Goal: Book appointment/travel/reservation

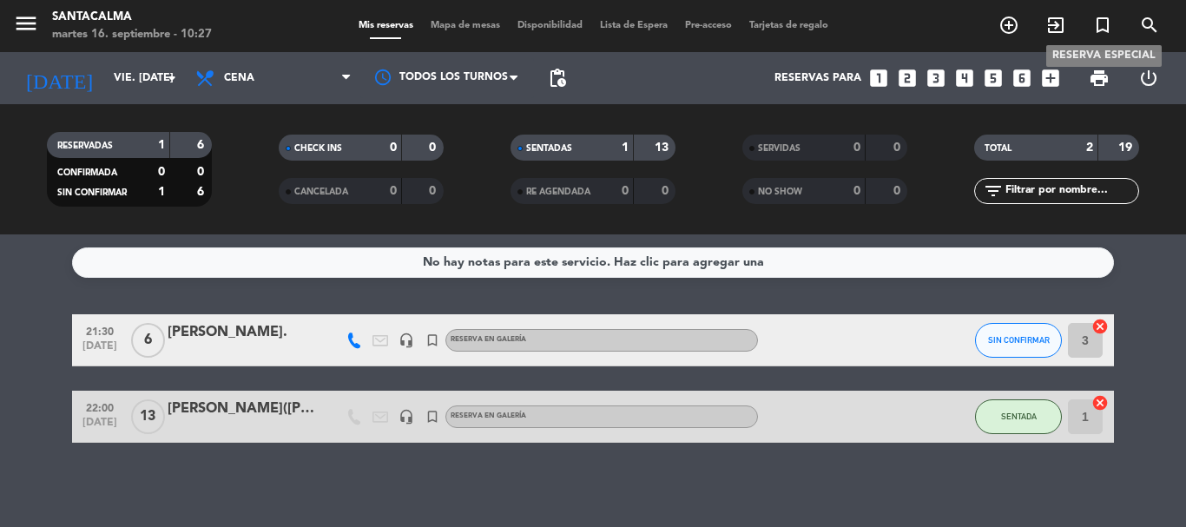
click at [1105, 29] on icon "turned_in_not" at bounding box center [1102, 25] width 21 height 21
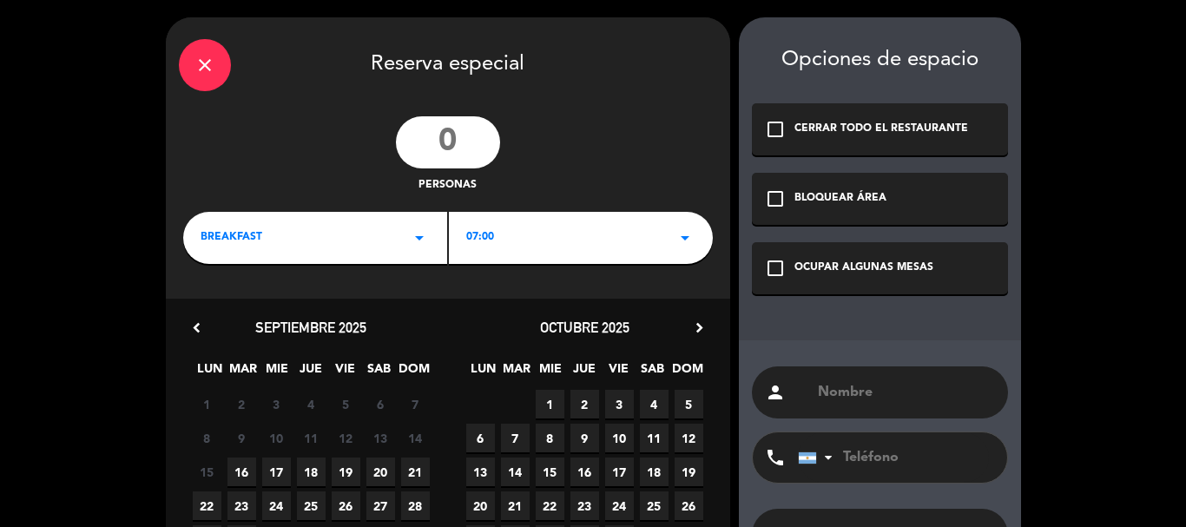
click at [788, 263] on div "check_box_outline_blank OCUPAR ALGUNAS MESAS" at bounding box center [880, 268] width 256 height 52
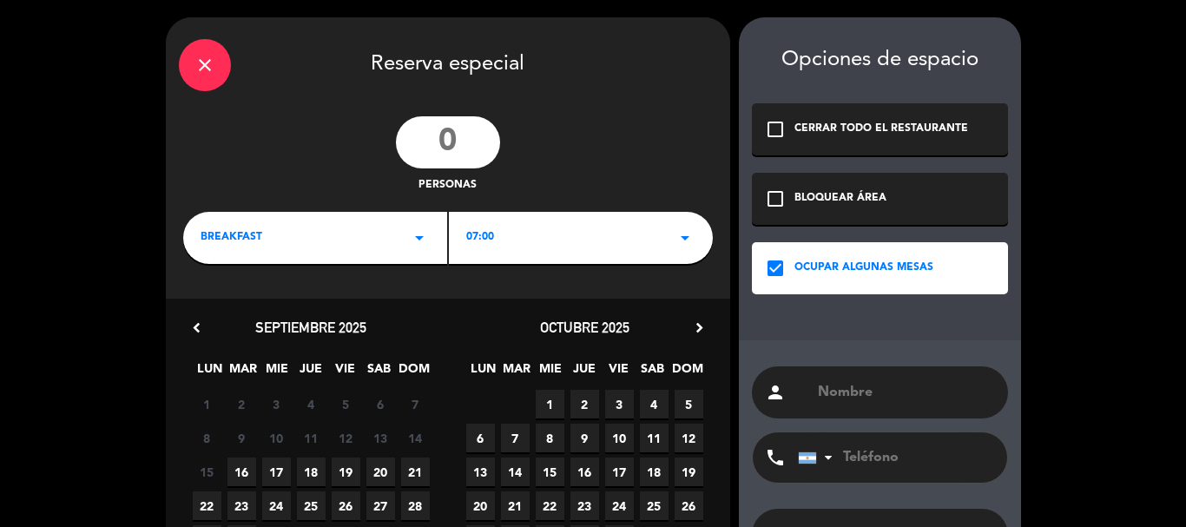
paste input "[PERSON_NAME]"
type input "[PERSON_NAME]"
click at [469, 158] on input "number" at bounding box center [448, 142] width 104 height 52
type input "4"
click at [247, 254] on div "BREAKFAST arrow_drop_down" at bounding box center [315, 238] width 264 height 52
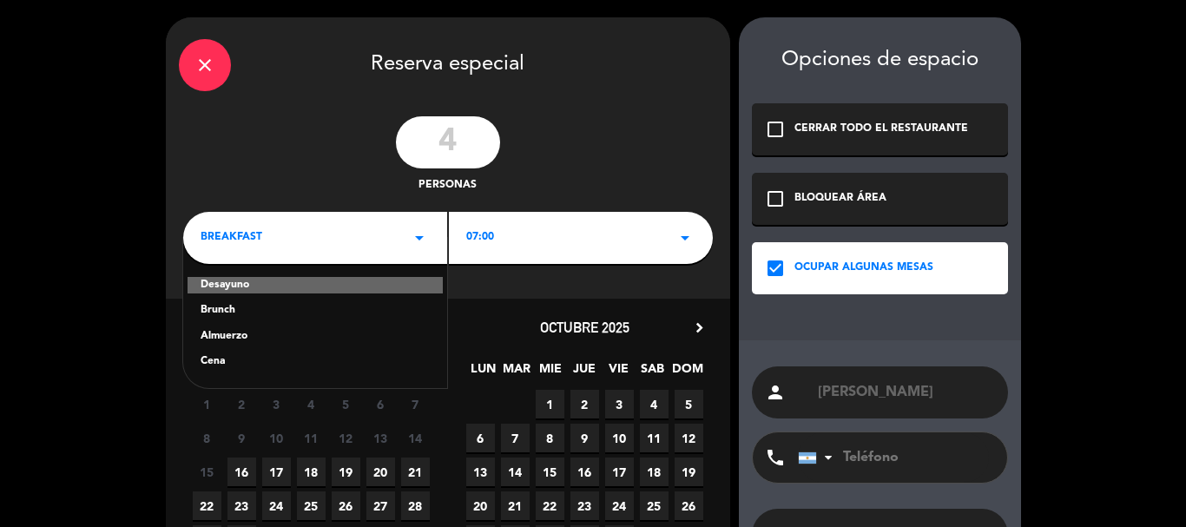
click at [210, 311] on div "Brunch" at bounding box center [315, 310] width 229 height 17
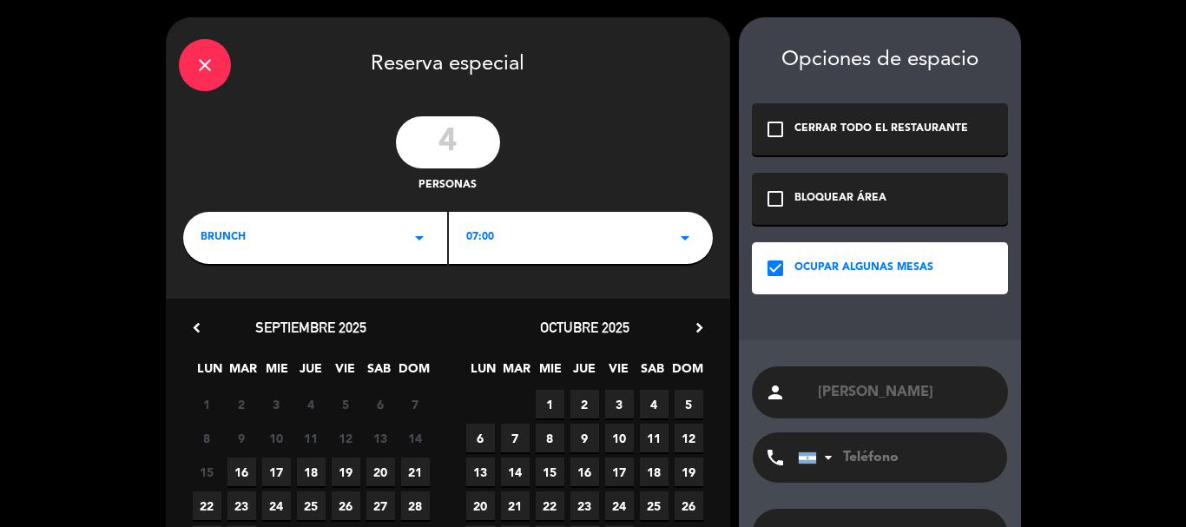
click at [523, 245] on div "07:00 arrow_drop_down" at bounding box center [581, 238] width 264 height 52
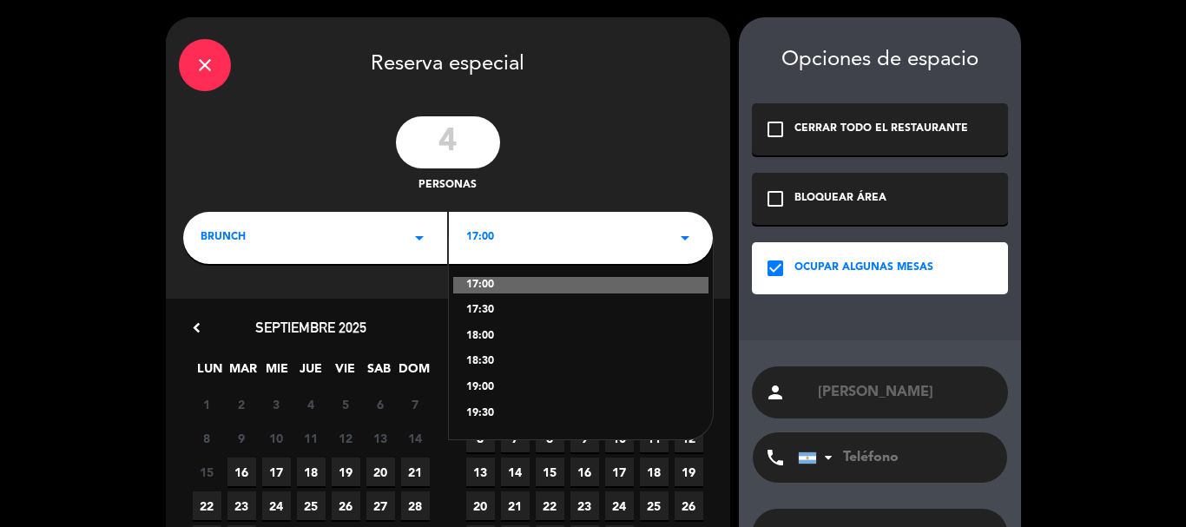
click at [495, 277] on div "17:00" at bounding box center [580, 285] width 255 height 17
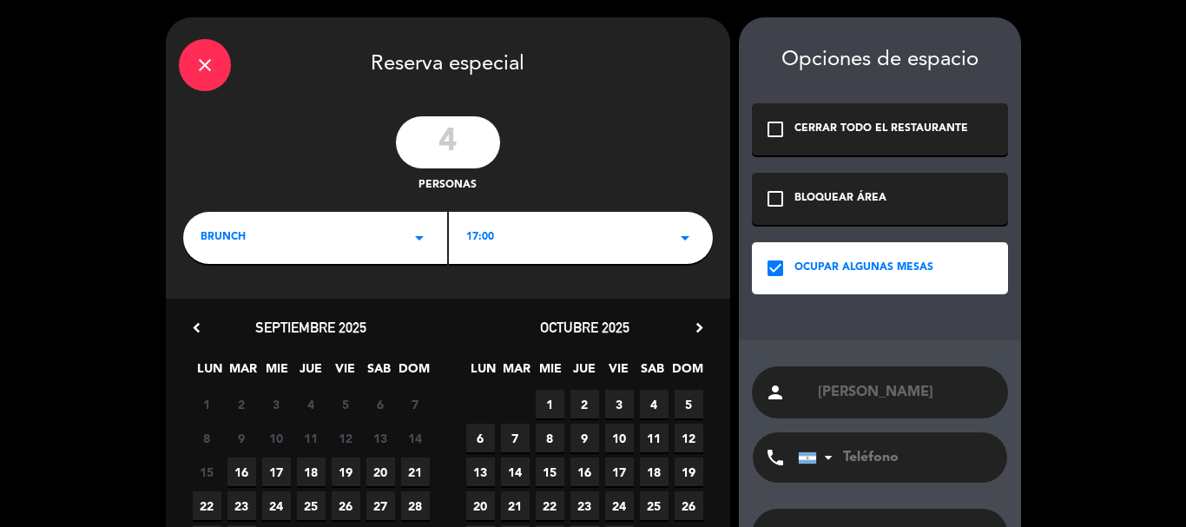
scroll to position [133, 0]
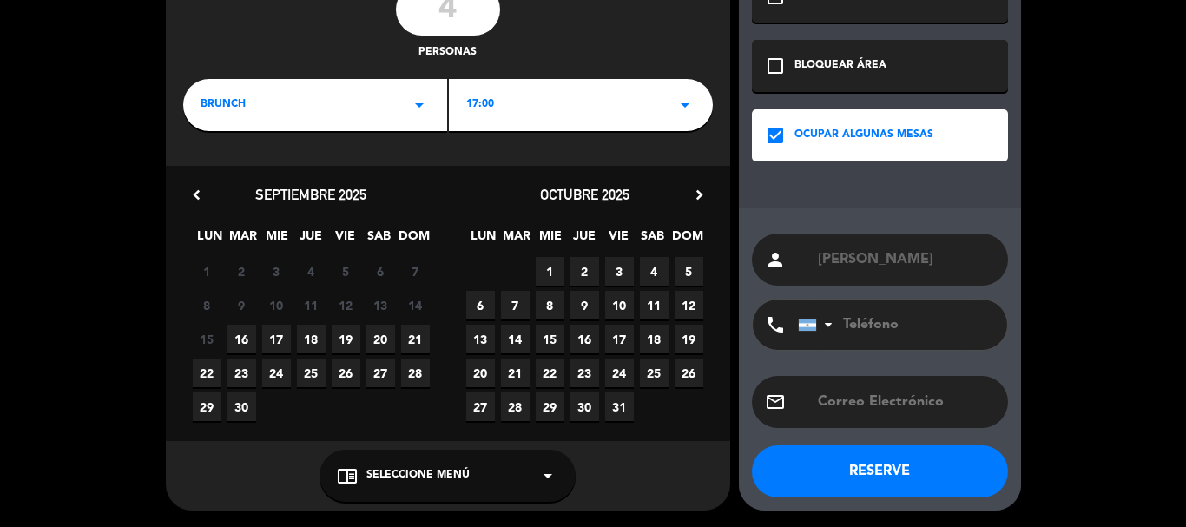
click at [242, 350] on span "16" at bounding box center [241, 339] width 29 height 29
click at [423, 478] on span "Seleccione Menú" at bounding box center [417, 475] width 103 height 17
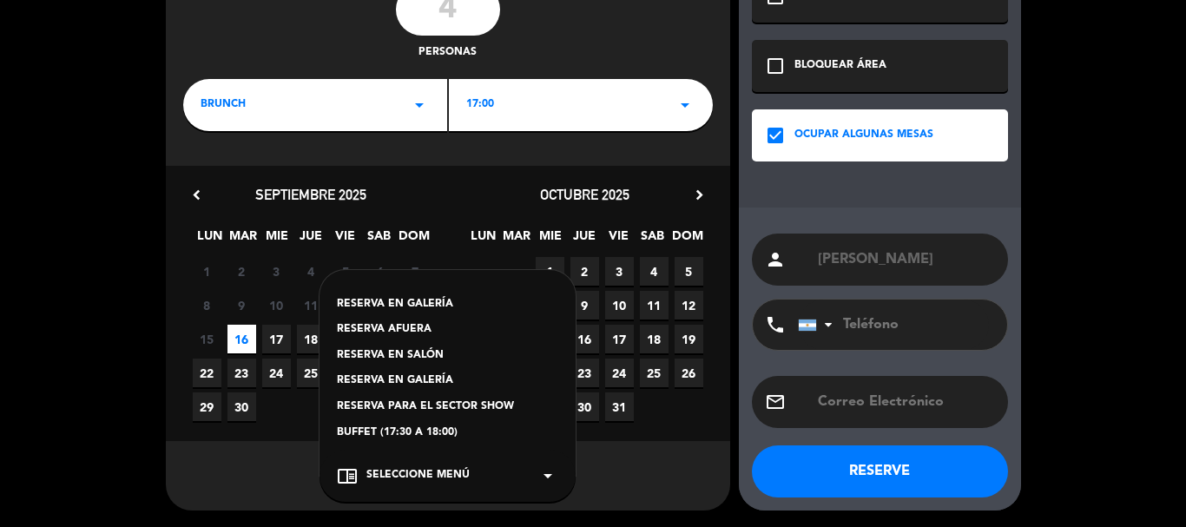
click at [397, 358] on div "RESERVA EN SALÓN" at bounding box center [447, 355] width 221 height 17
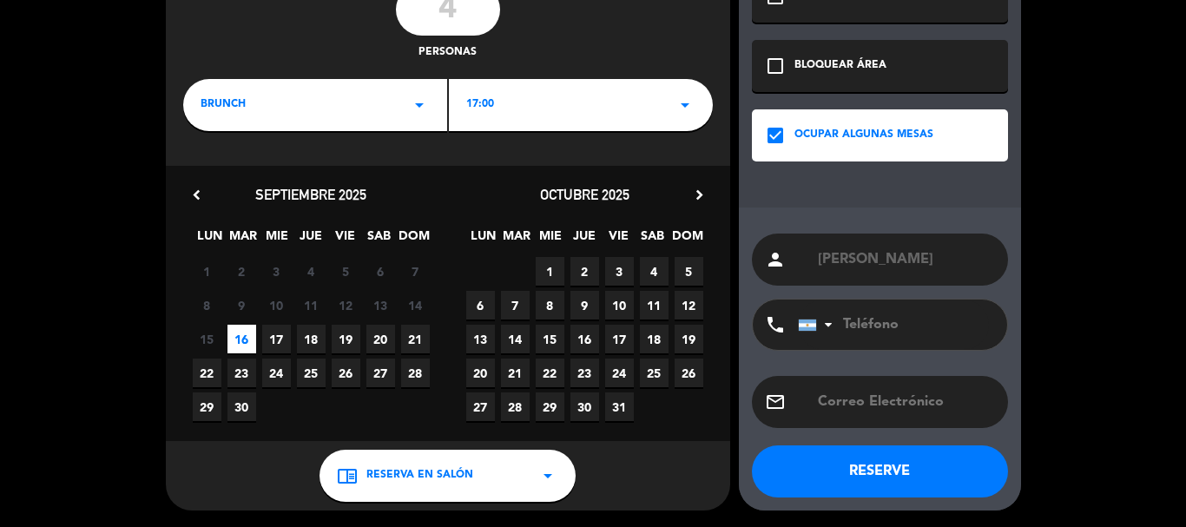
click at [874, 327] on input "tel" at bounding box center [893, 324] width 191 height 50
paste input "3517545891"
type input "3517545891"
click at [848, 472] on button "RESERVE" at bounding box center [880, 471] width 256 height 52
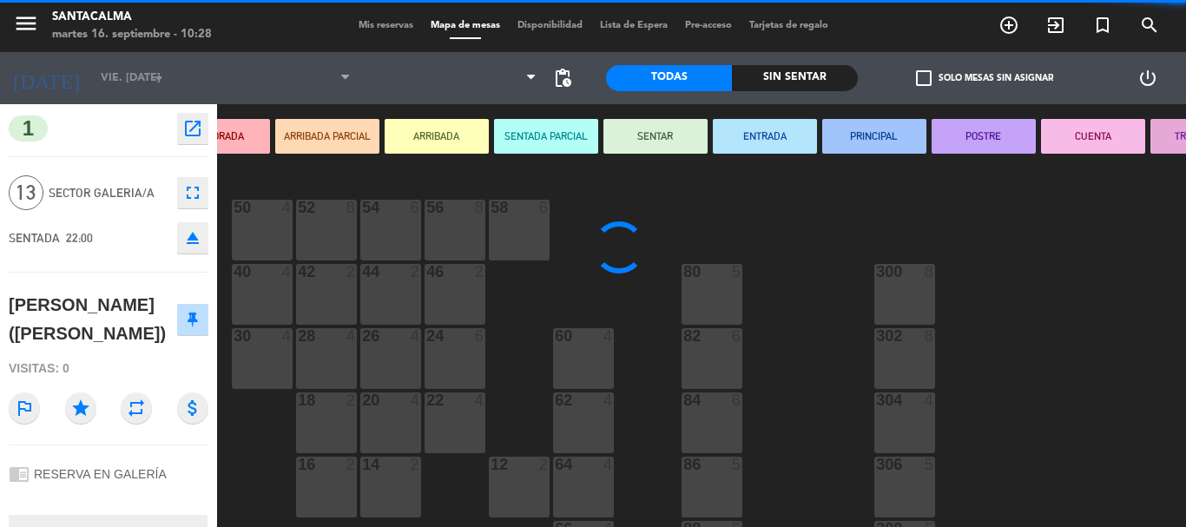
type input "[DATE] sep."
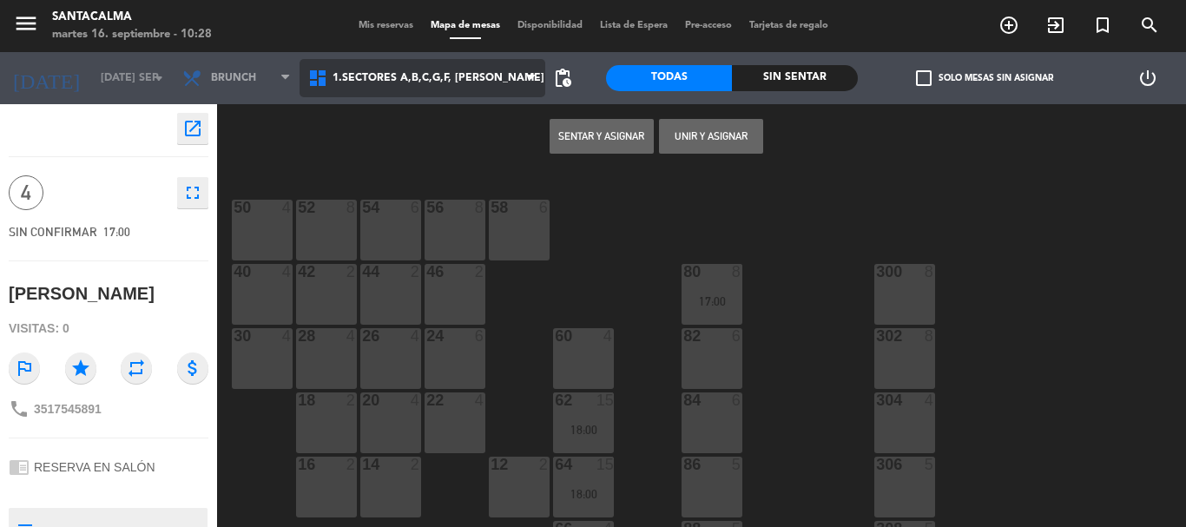
click at [447, 90] on span "1.Sectores A,B,C,G,F, [PERSON_NAME]" at bounding box center [422, 78] width 246 height 38
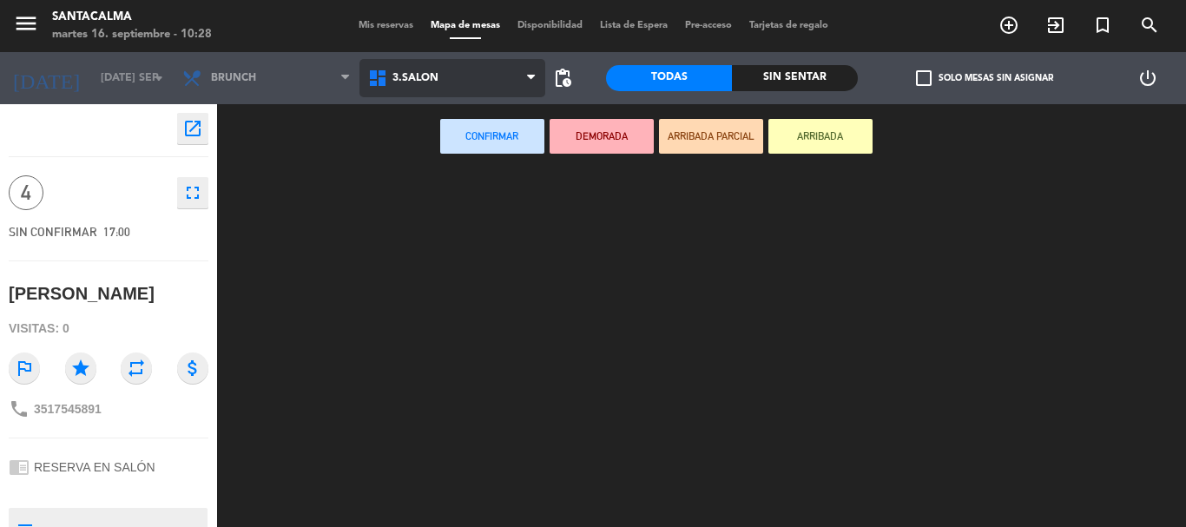
click at [445, 205] on ng-component "menu Santacalma martes 16. septiembre - 10:28 Mis reservas Mapa de mesas Dispon…" at bounding box center [593, 263] width 1186 height 527
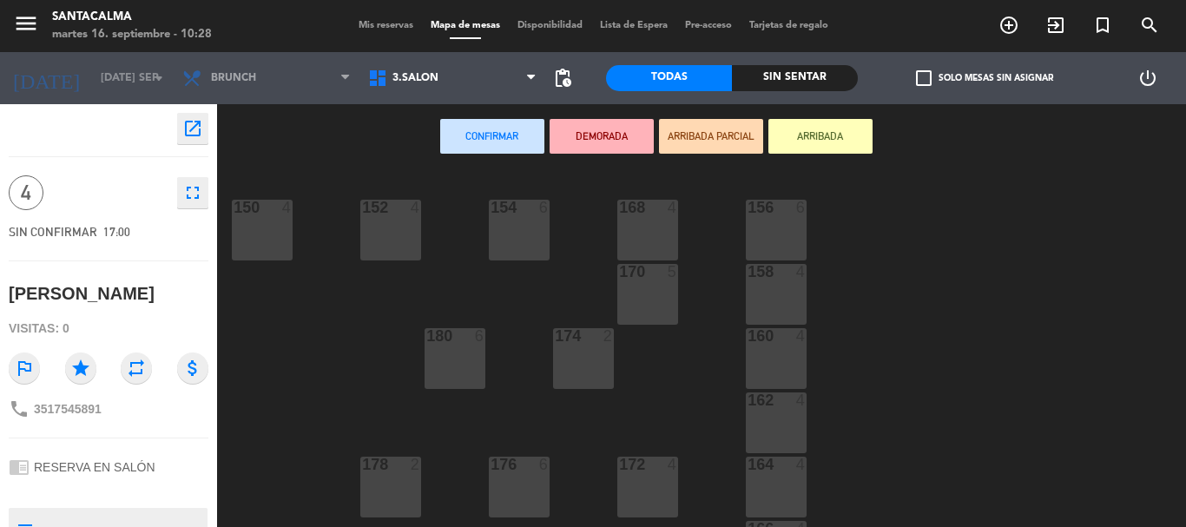
click at [515, 253] on div "154 6" at bounding box center [519, 230] width 61 height 61
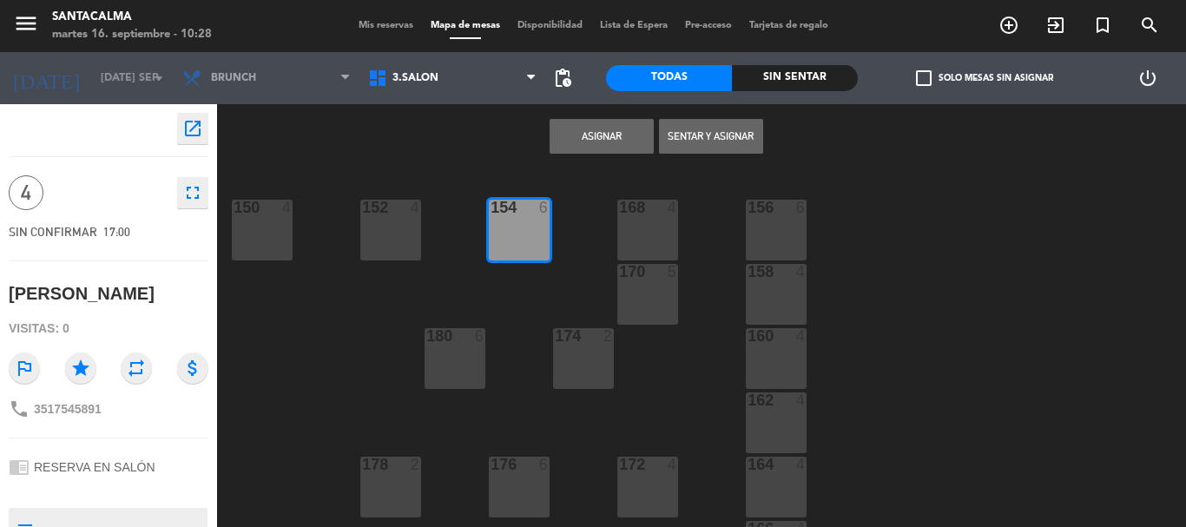
click at [611, 141] on button "Asignar" at bounding box center [601, 136] width 104 height 35
